Goal: Check status: Check status

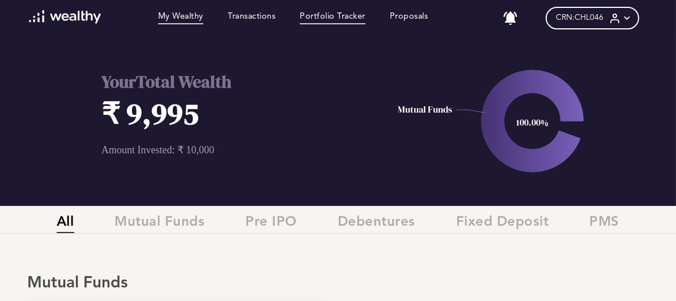
click at [331, 20] on link "Portfolio Tracker" at bounding box center [333, 18] width 66 height 12
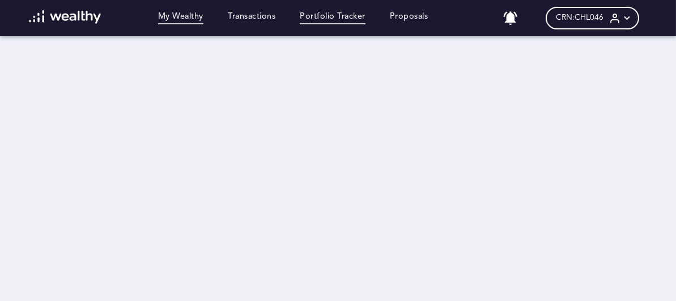
click at [183, 16] on link "My Wealthy" at bounding box center [180, 18] width 45 height 12
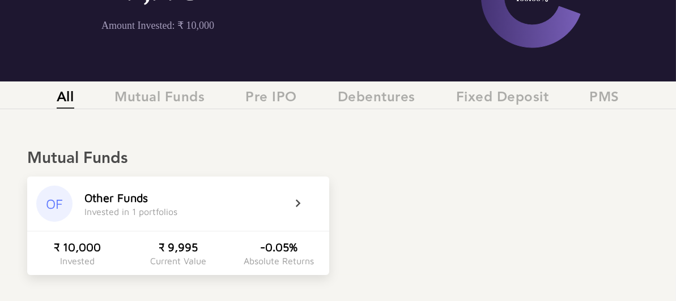
scroll to position [134, 0]
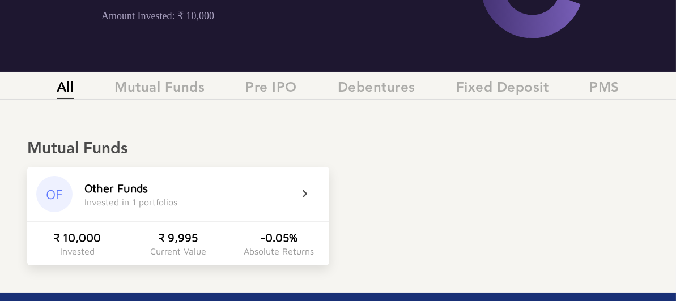
click at [177, 198] on div "Invested in 1 portfolios" at bounding box center [130, 202] width 93 height 10
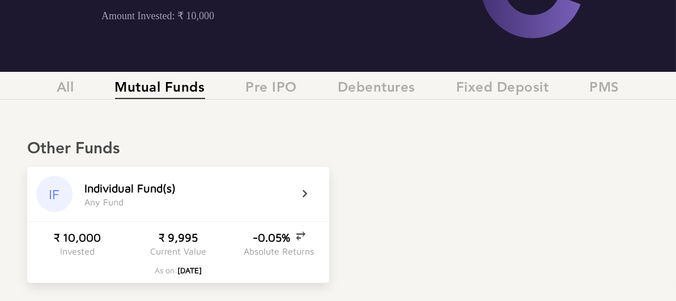
click at [176, 187] on div "I n d i v i d u a l F u n d ( s )" at bounding box center [129, 188] width 91 height 13
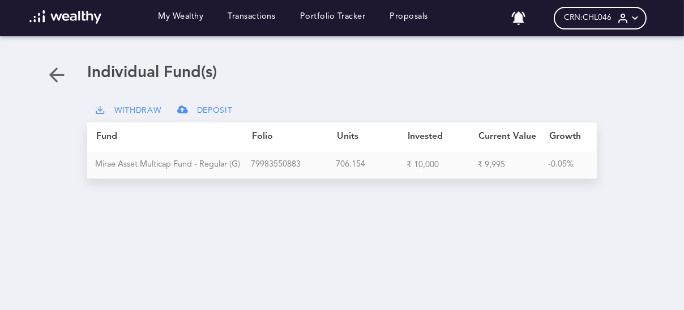
click at [176, 164] on div "M i r a e A s s e t M u l t i c a p F u n d - R e g u l a r ( G )" at bounding box center [173, 165] width 156 height 10
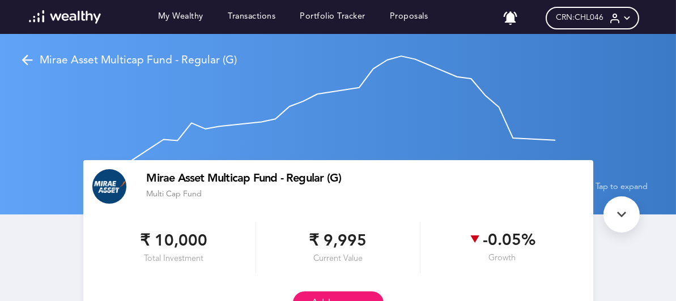
click at [81, 22] on img at bounding box center [65, 17] width 72 height 14
